Goal: Task Accomplishment & Management: Manage account settings

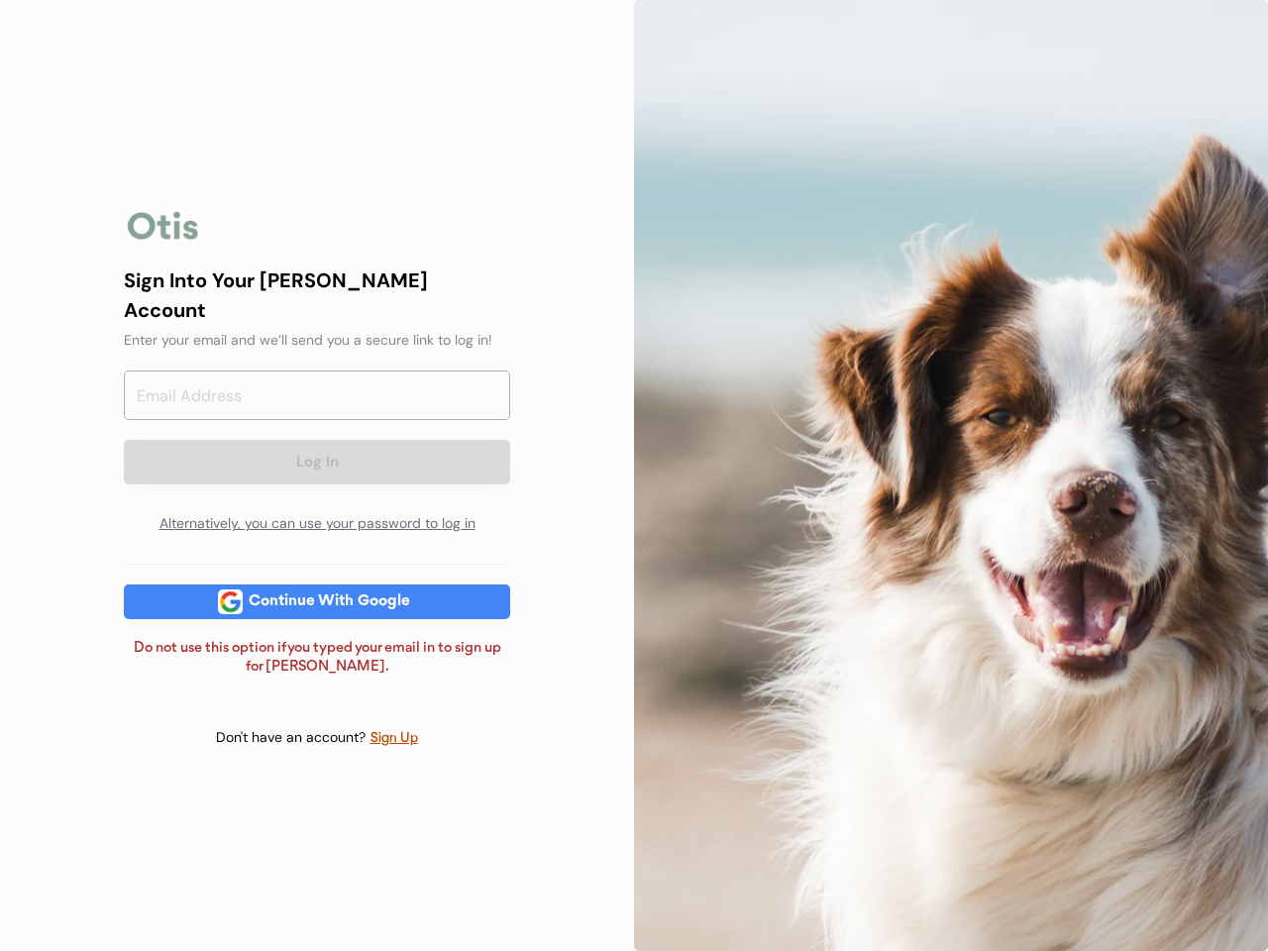
click at [634, 475] on div at bounding box center [951, 475] width 634 height 951
click at [317, 475] on div "Log In Alternatively, you can use your password to log in" at bounding box center [317, 456] width 386 height 173
click at [163, 239] on div at bounding box center [163, 226] width 79 height 40
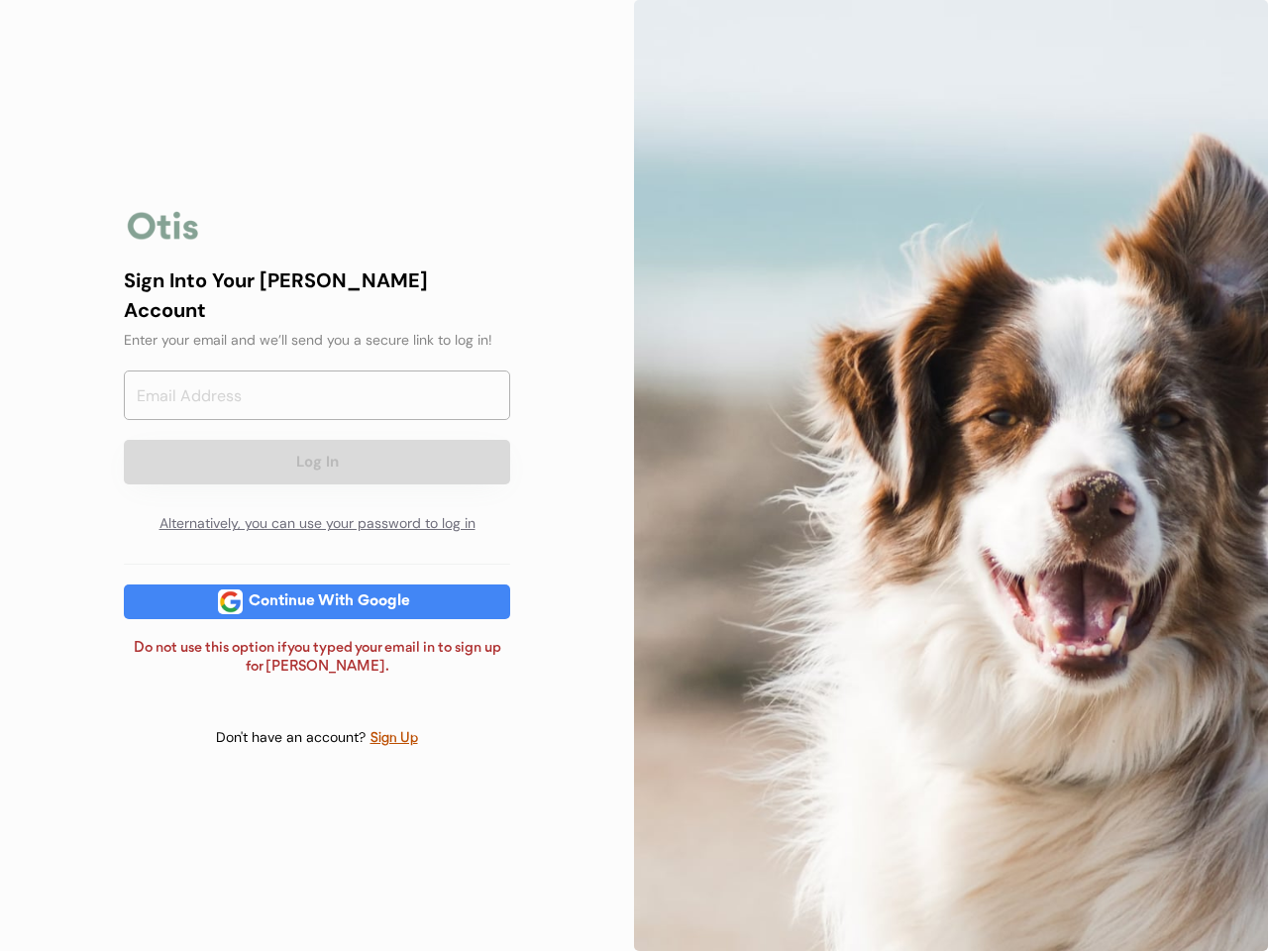
click at [317, 404] on input "email" at bounding box center [317, 395] width 386 height 50
click at [317, 308] on div "Sign Into Your [PERSON_NAME] Account" at bounding box center [317, 294] width 386 height 59
click at [317, 293] on div "Sign Into Your [PERSON_NAME] Account" at bounding box center [317, 294] width 386 height 59
click at [317, 330] on div "Enter your email and we’ll send you a secure link to log in!" at bounding box center [317, 340] width 386 height 21
click at [317, 444] on button "Log In" at bounding box center [317, 462] width 386 height 45
